Goal: Check status: Check status

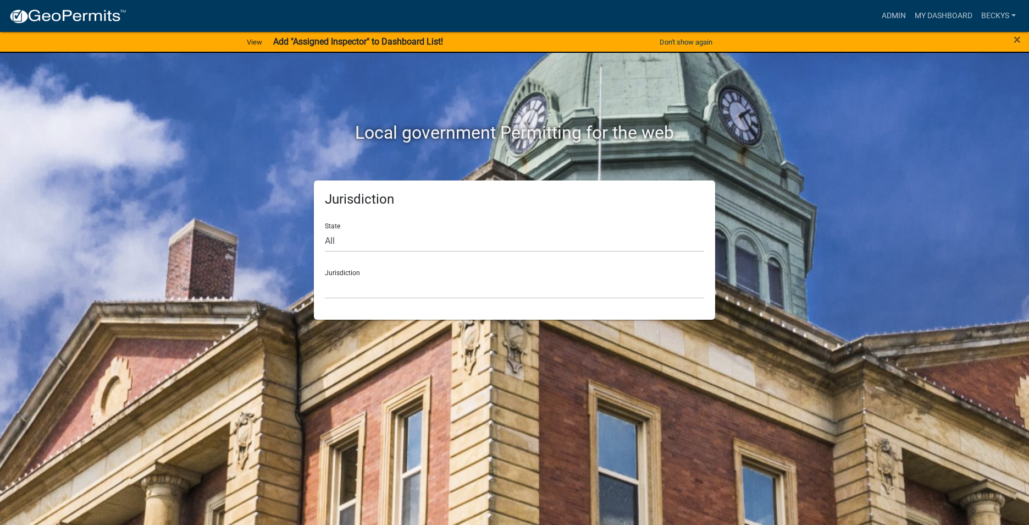
drag, startPoint x: 976, startPoint y: 124, endPoint x: 968, endPoint y: 110, distance: 15.8
click at [976, 123] on div "Local government Permitting for the web Jurisdiction State All Colorado Georgia…" at bounding box center [514, 262] width 1029 height 525
click at [926, 16] on link "My Dashboard" at bounding box center [943, 15] width 67 height 21
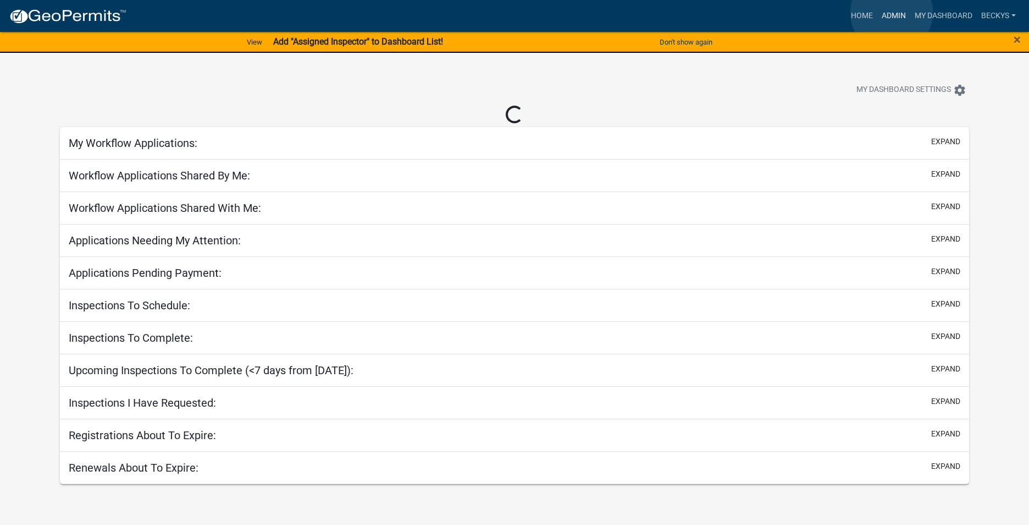
click at [892, 13] on link "Admin" at bounding box center [894, 15] width 33 height 21
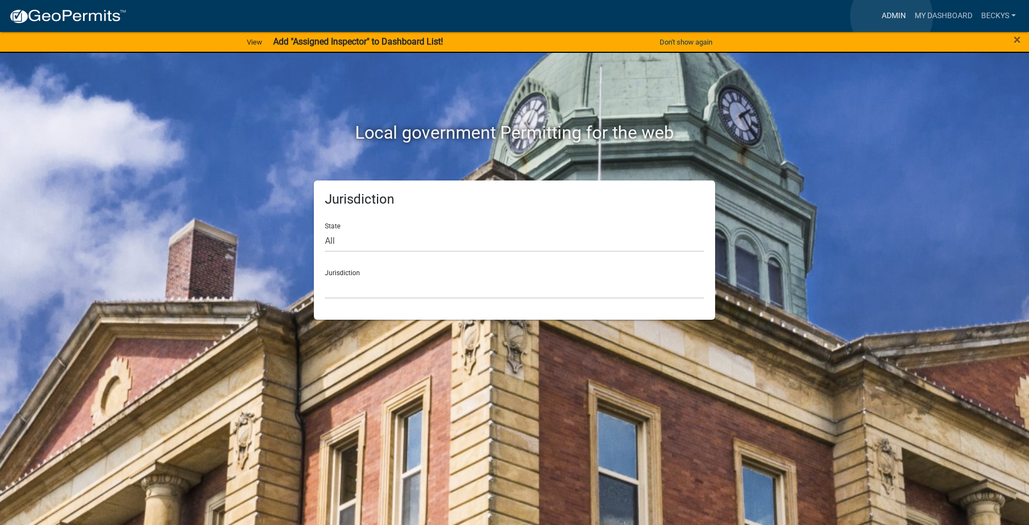
click at [892, 16] on link "Admin" at bounding box center [894, 15] width 33 height 21
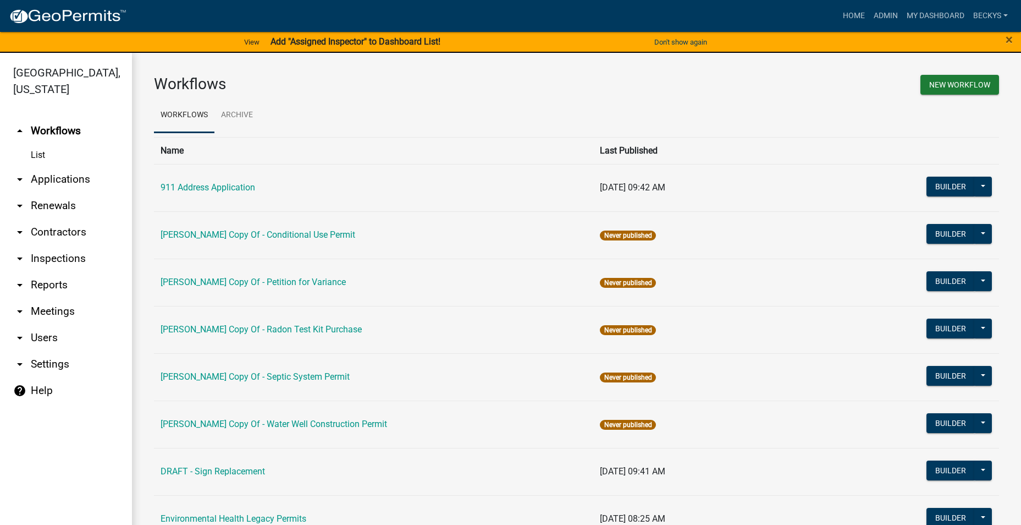
click at [73, 166] on link "arrow_drop_down Applications" at bounding box center [66, 179] width 132 height 26
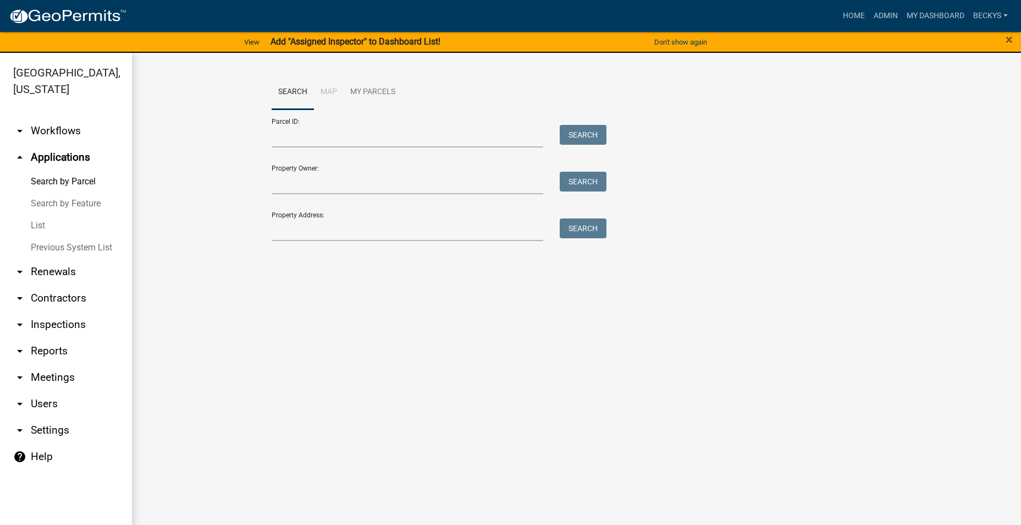
click at [46, 214] on link "List" at bounding box center [66, 225] width 132 height 22
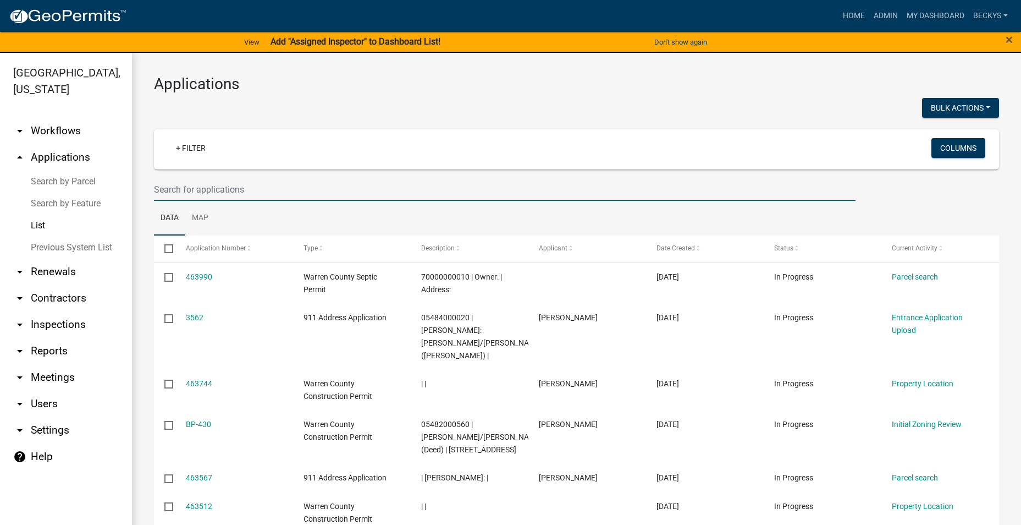
click at [181, 191] on input "text" at bounding box center [505, 189] width 702 height 23
type input "Miner"
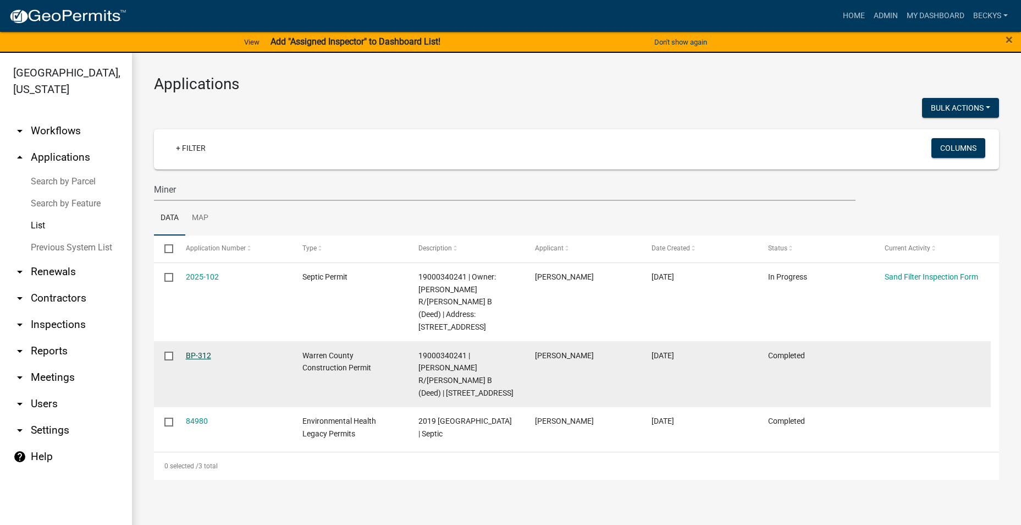
click at [198, 351] on link "BP-312" at bounding box center [198, 355] width 25 height 9
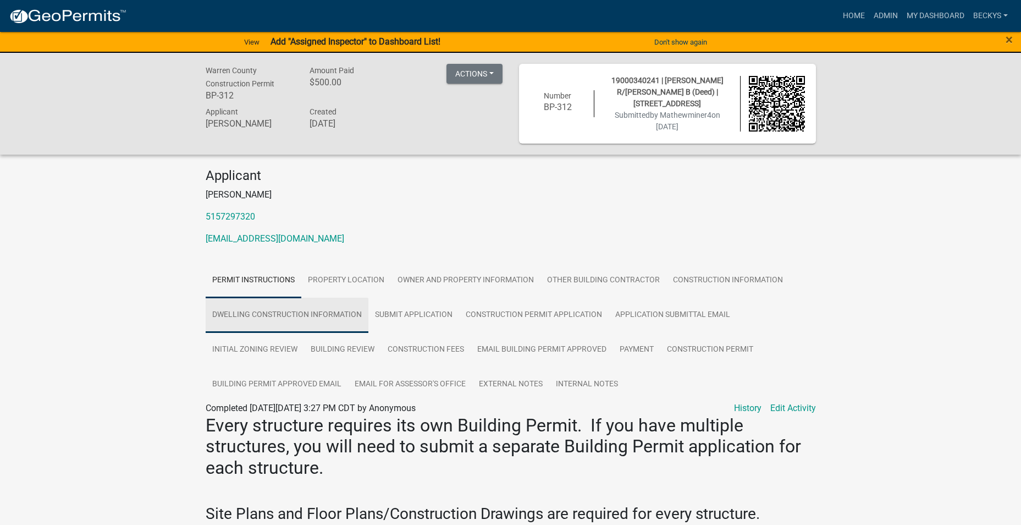
click at [303, 311] on link "Dwelling Construction Information" at bounding box center [287, 314] width 163 height 35
